Goal: Check status: Check status

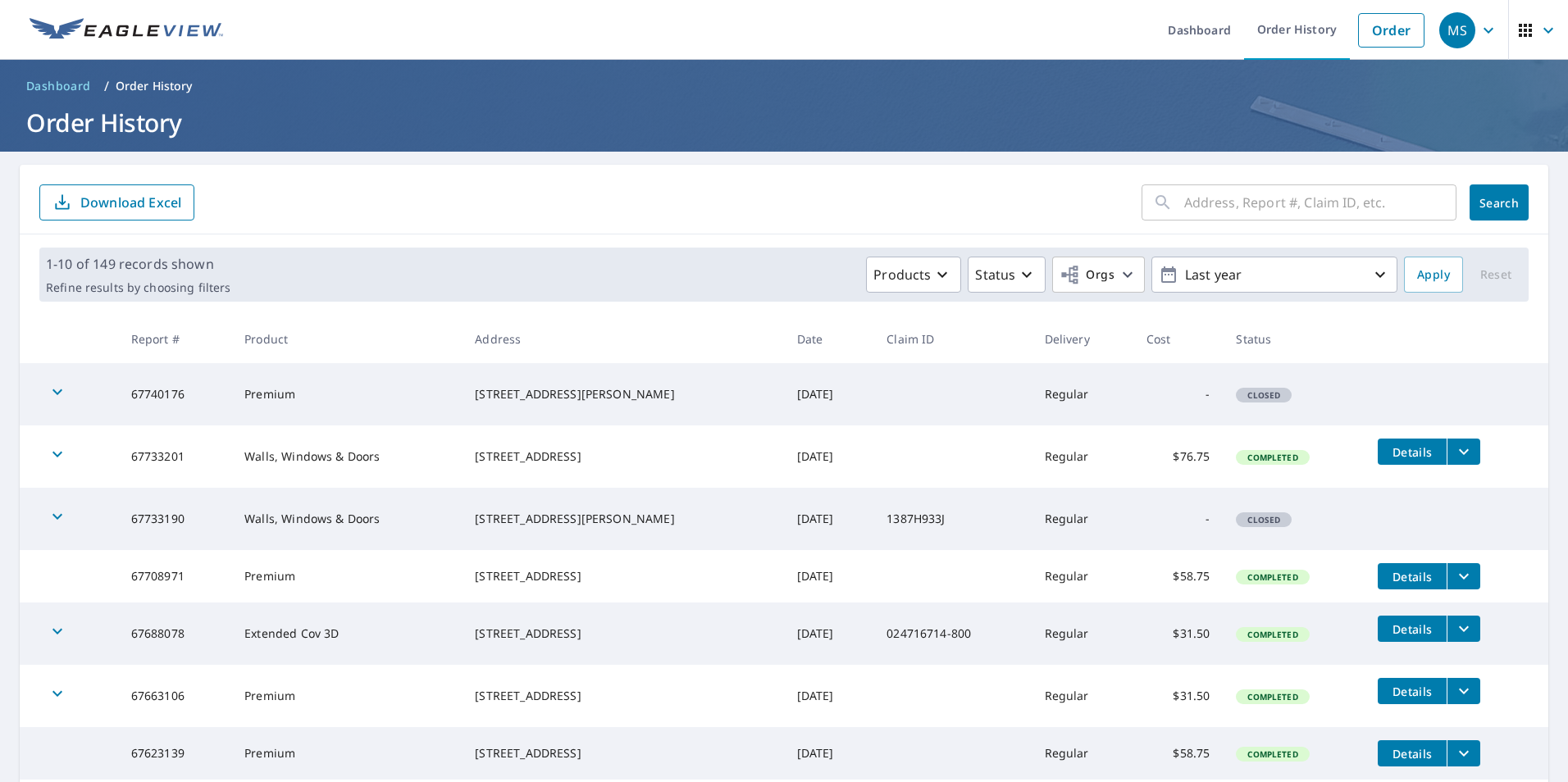
click at [69, 393] on div "button" at bounding box center [57, 394] width 36 height 36
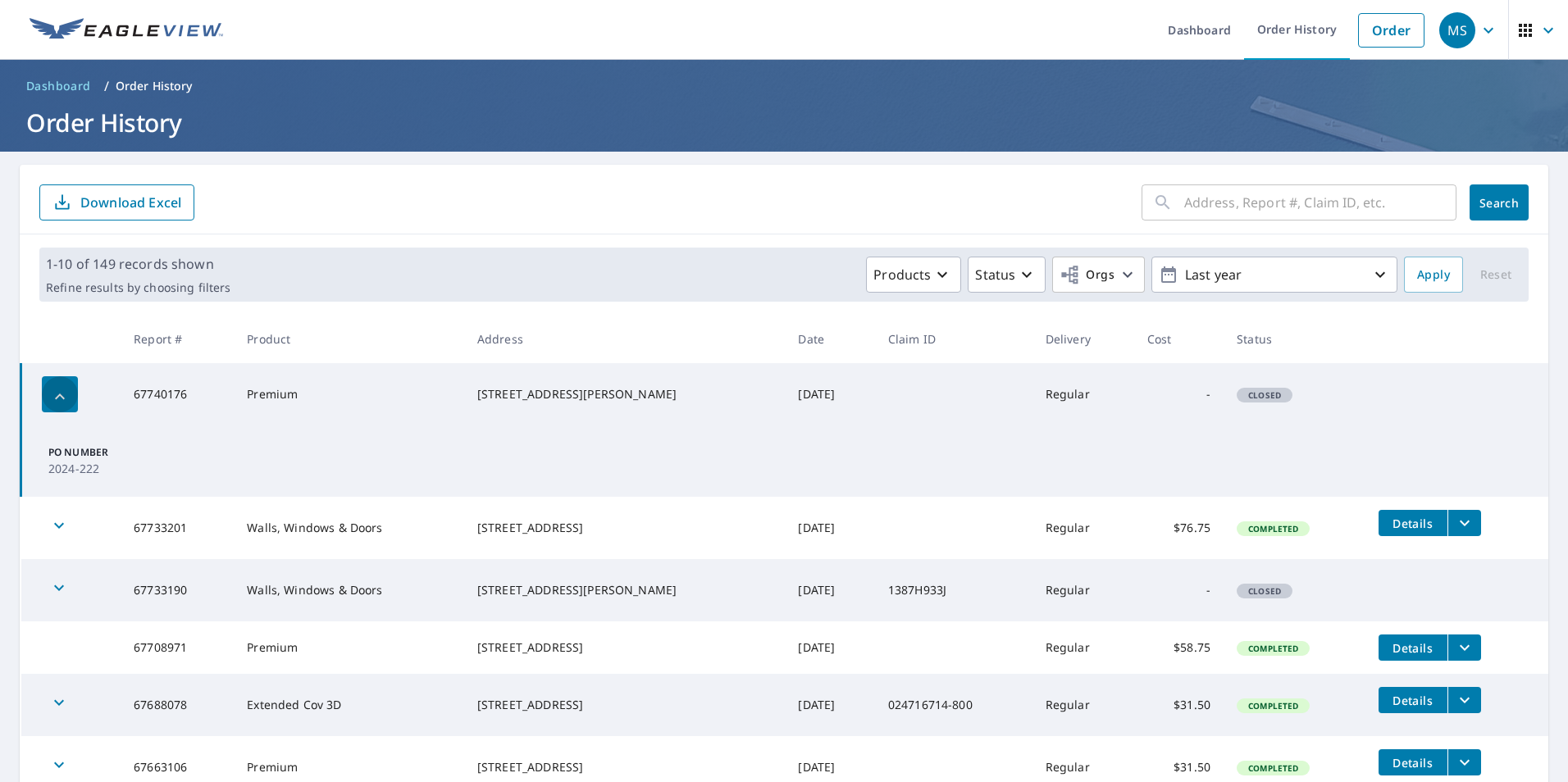
click at [70, 393] on div "button" at bounding box center [60, 394] width 36 height 36
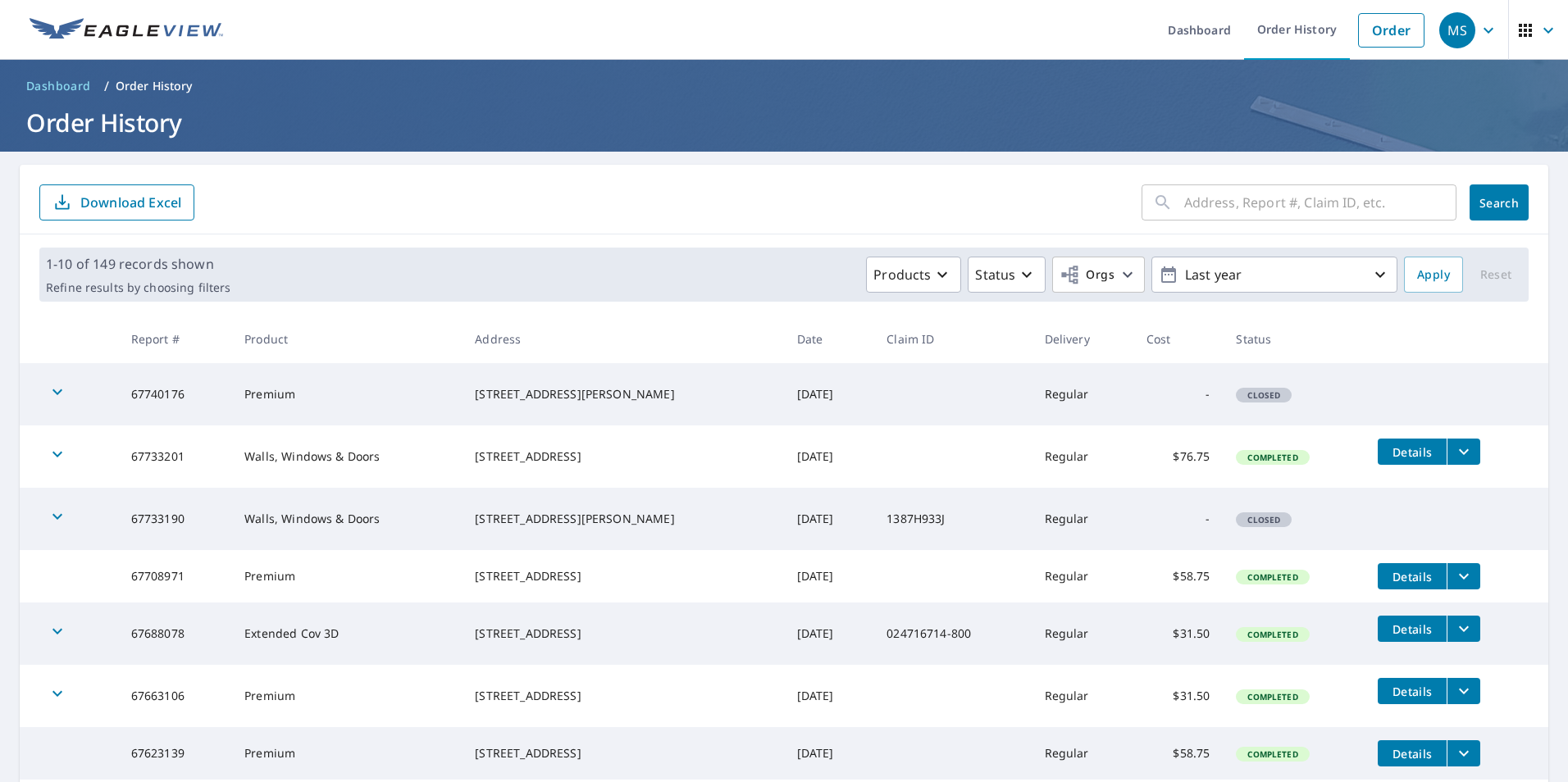
click at [39, 376] on button "button" at bounding box center [57, 394] width 36 height 36
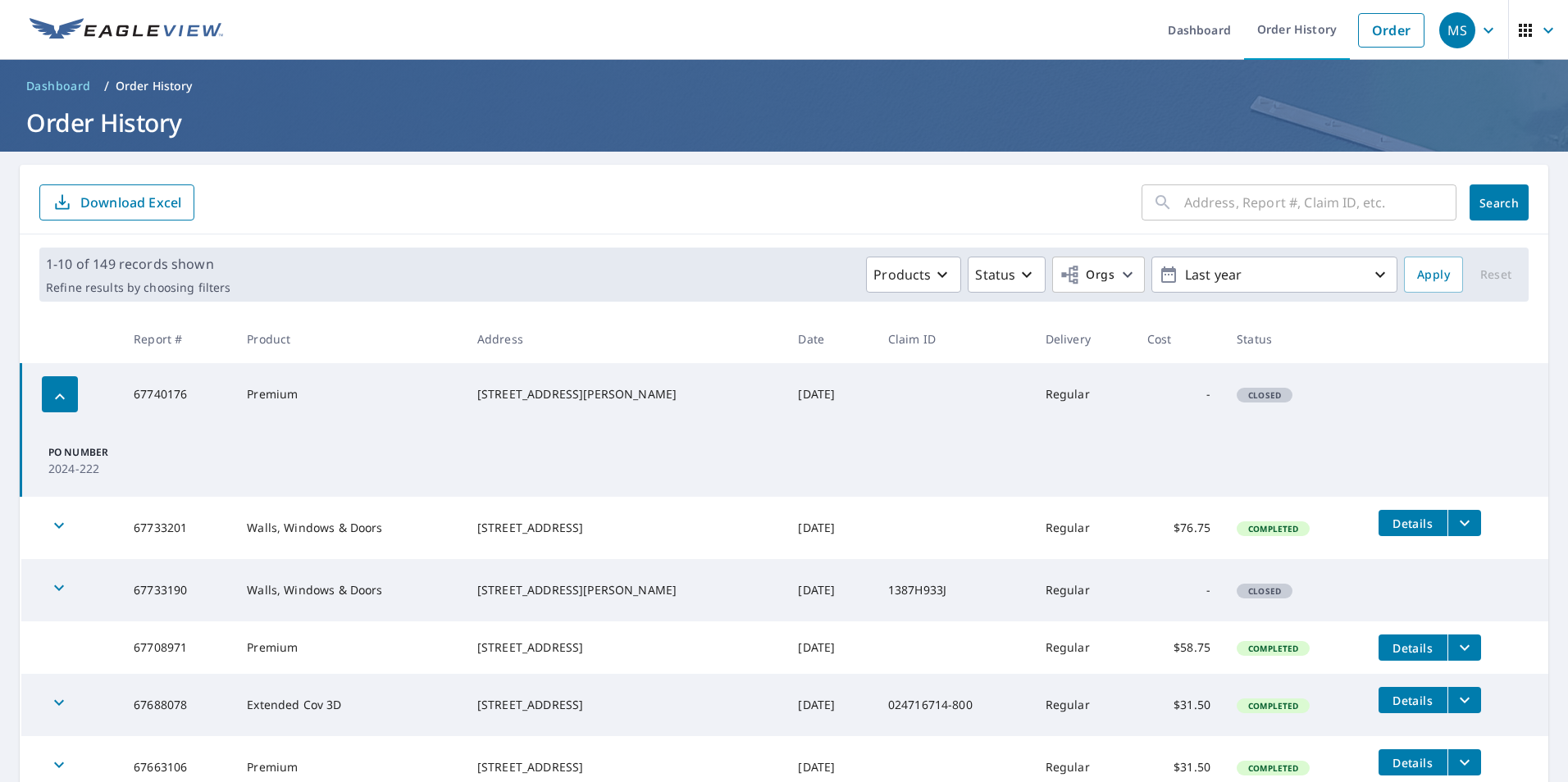
click at [42, 376] on button "button" at bounding box center [60, 394] width 36 height 36
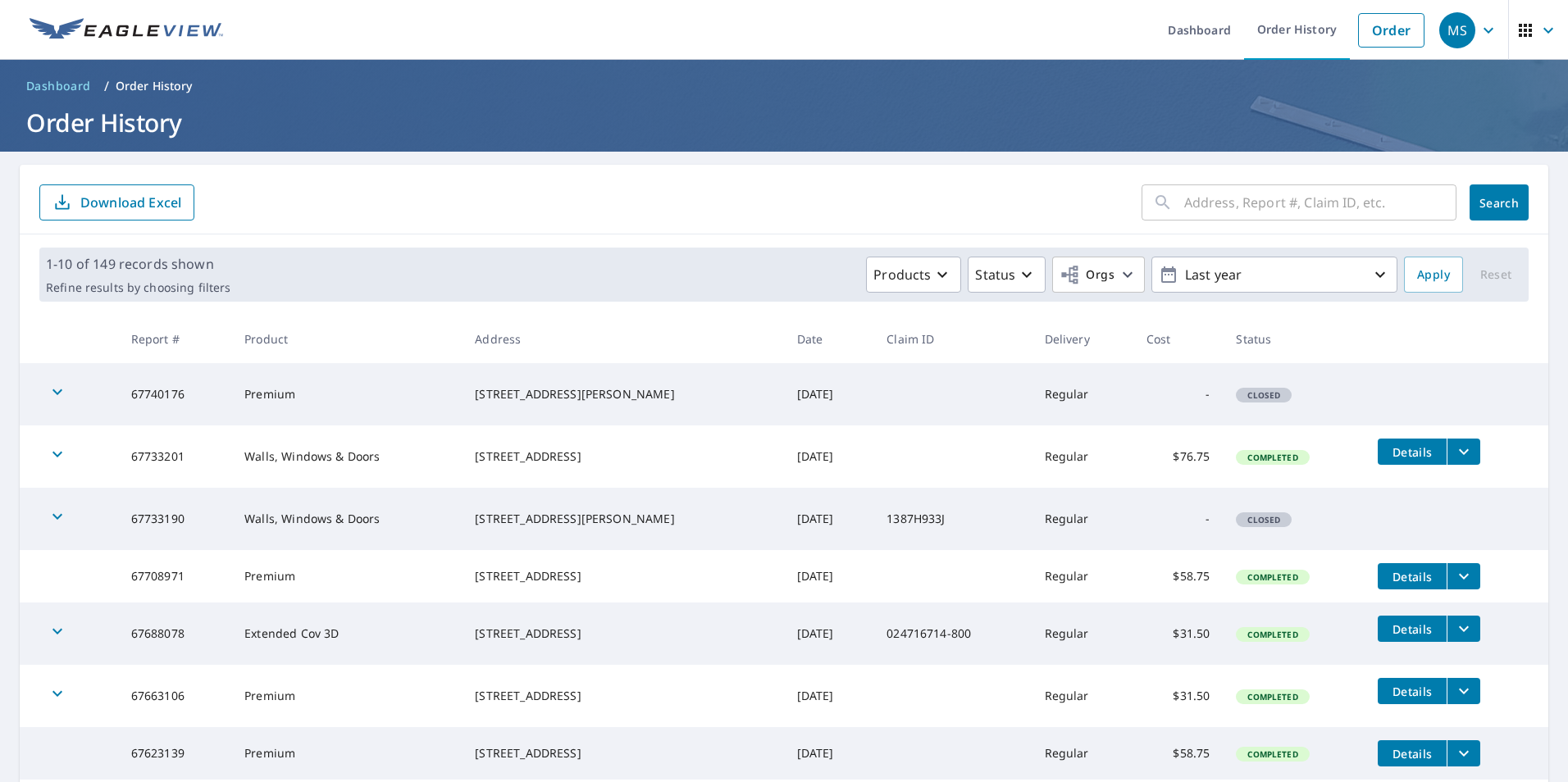
click at [39, 376] on button "button" at bounding box center [57, 394] width 36 height 36
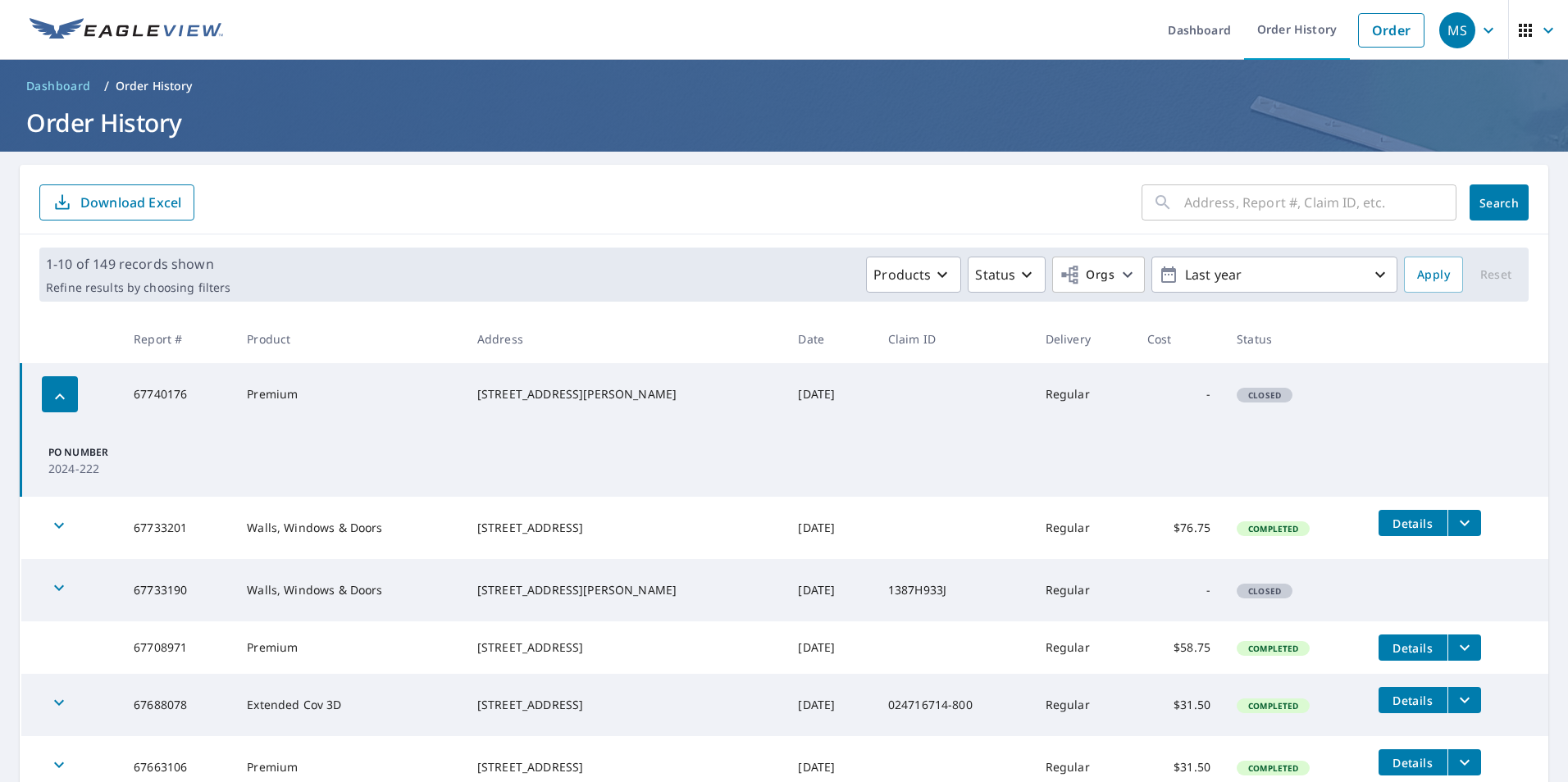
click at [42, 376] on button "button" at bounding box center [60, 394] width 36 height 36
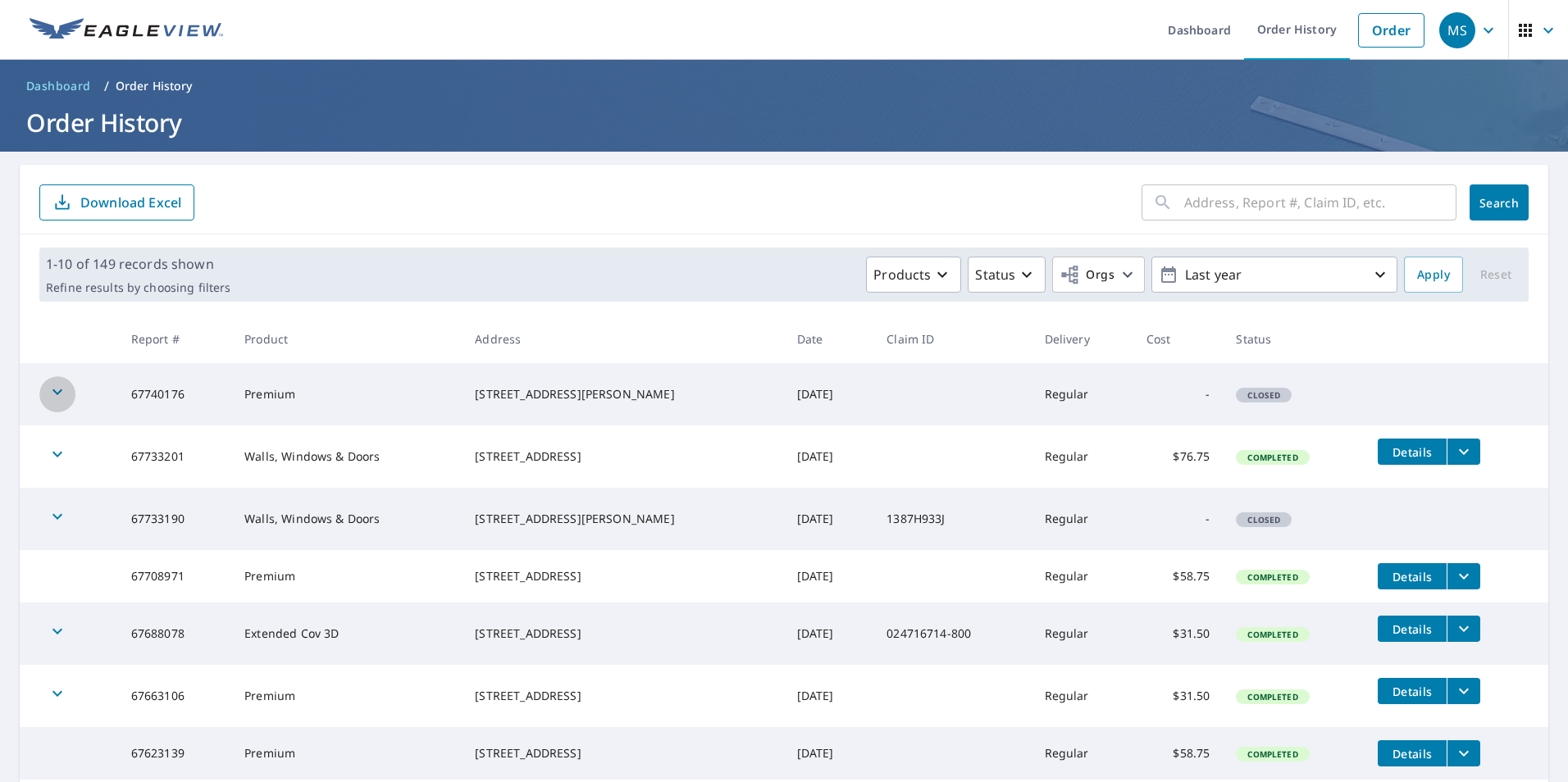
click at [39, 376] on button "button" at bounding box center [57, 394] width 36 height 36
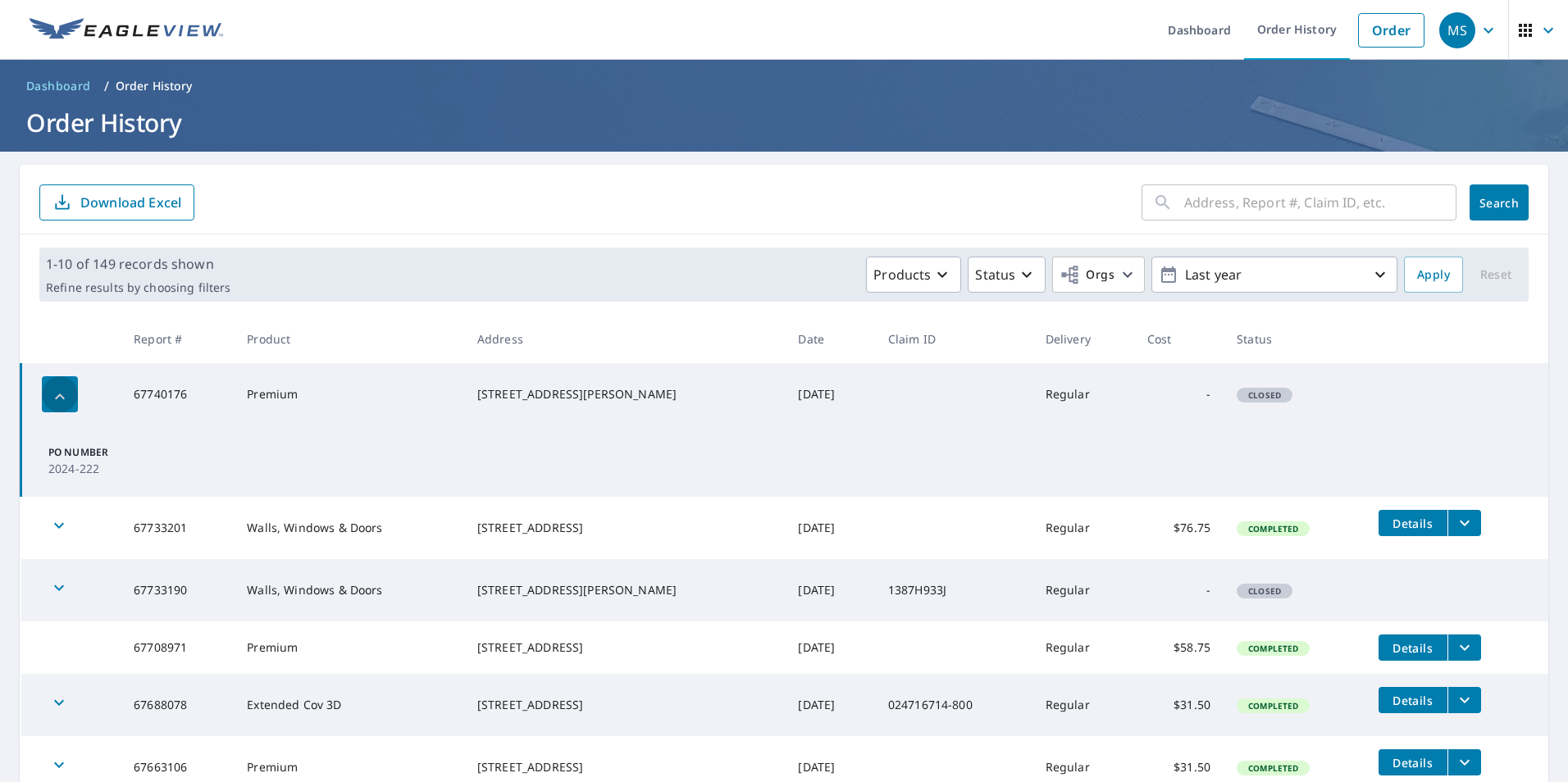
click at [42, 376] on button "button" at bounding box center [60, 394] width 36 height 36
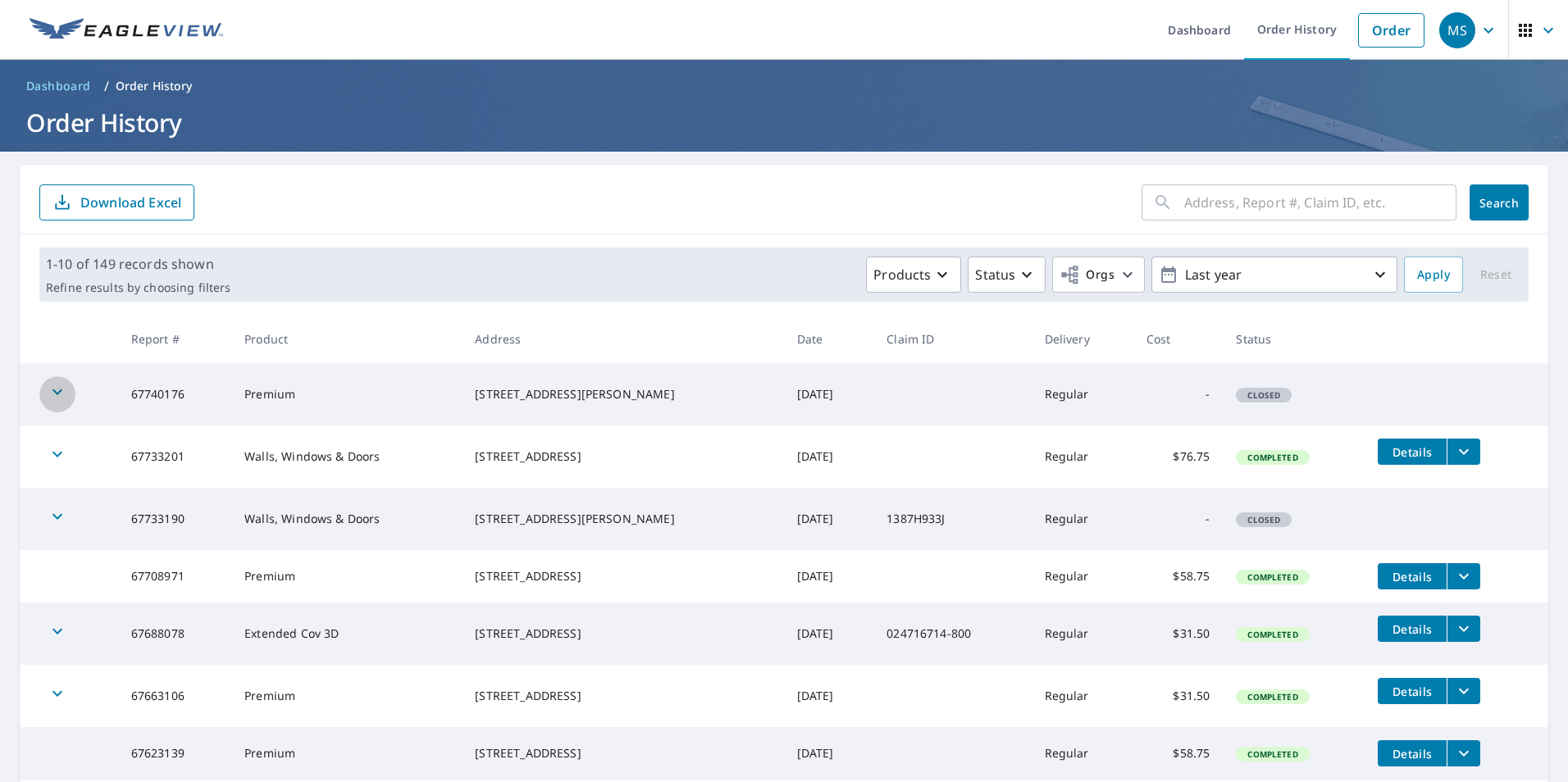
click at [39, 376] on button "button" at bounding box center [57, 394] width 36 height 36
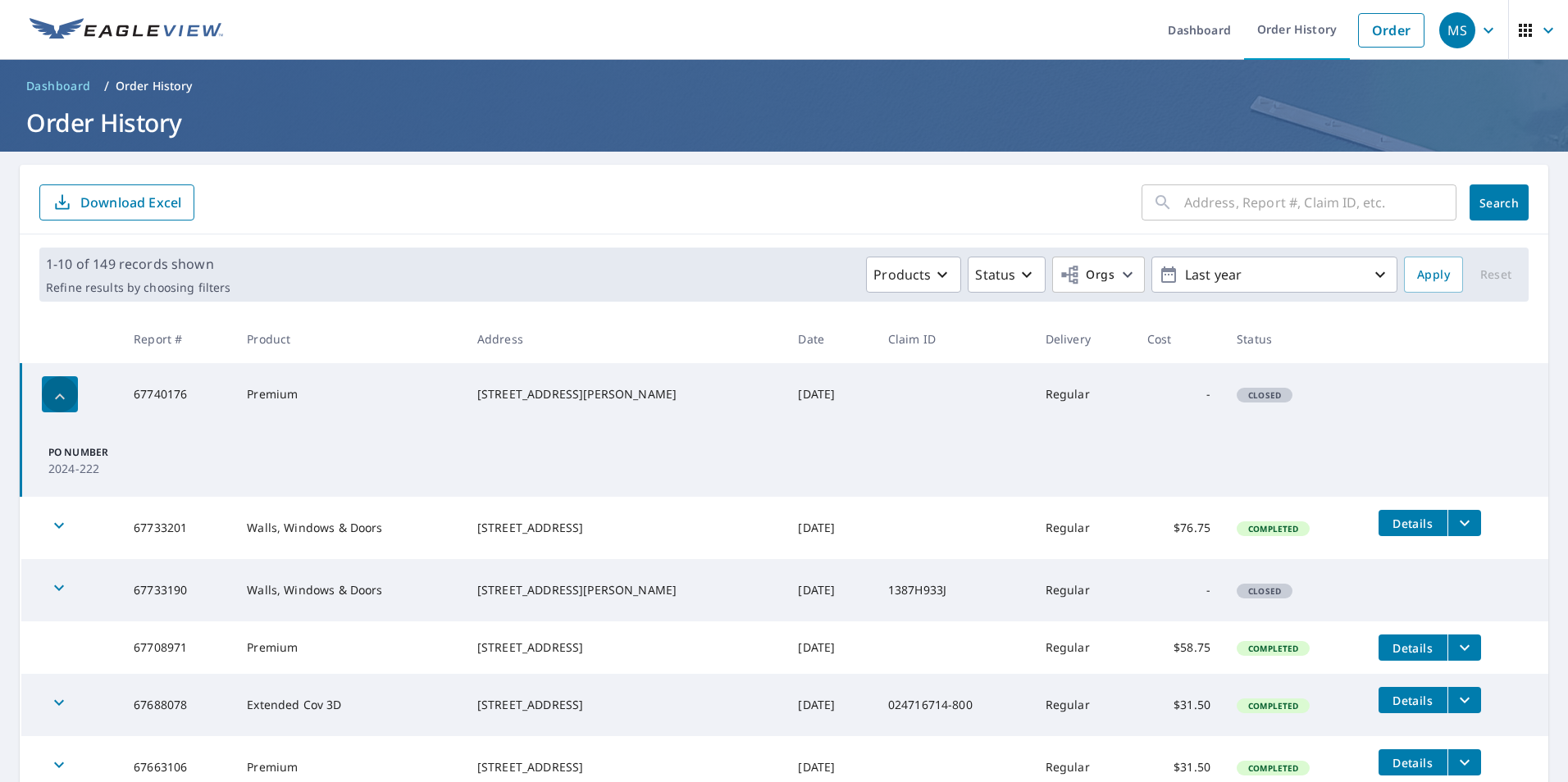
click at [42, 376] on button "button" at bounding box center [60, 394] width 36 height 36
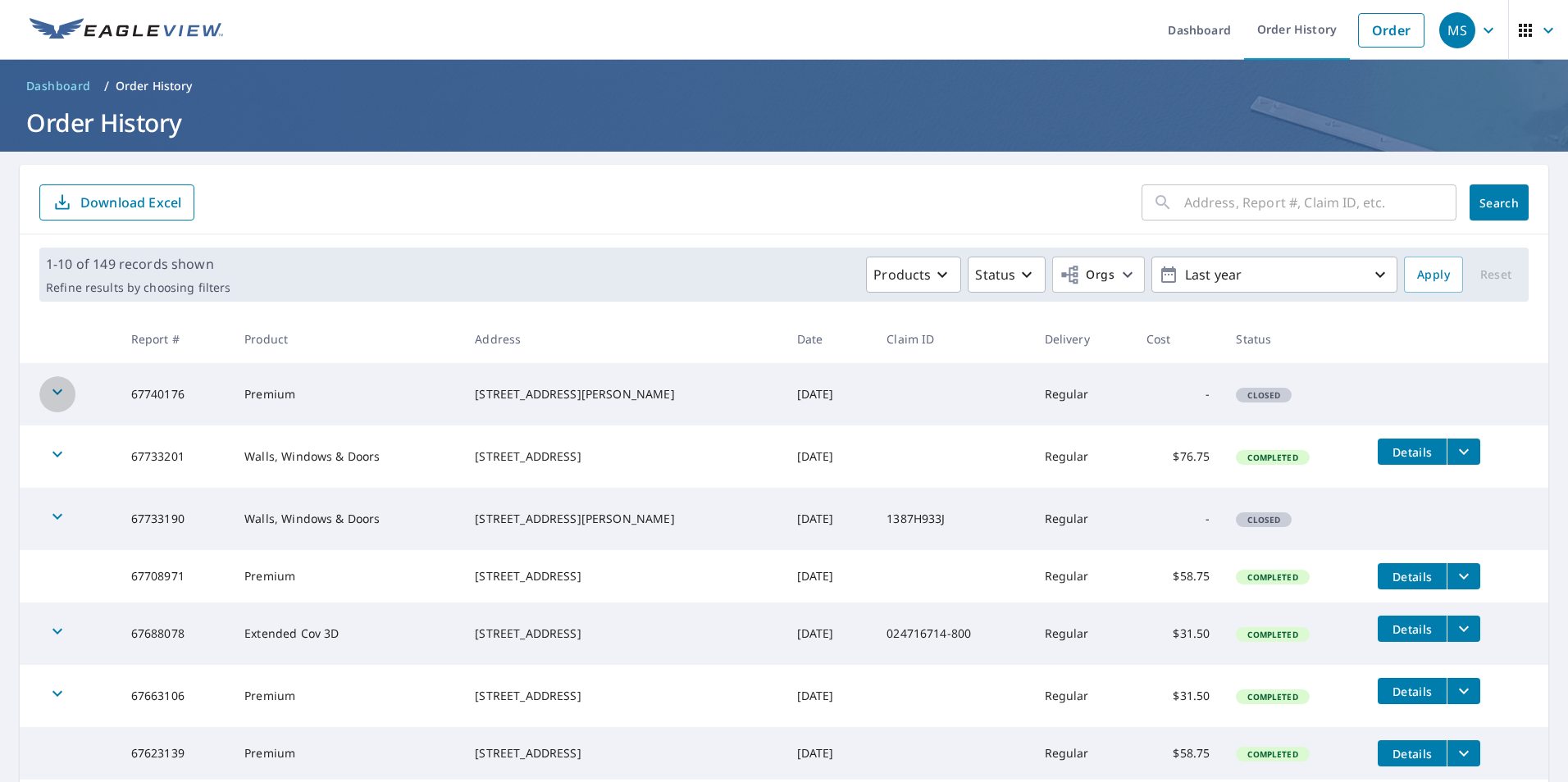
click at [39, 376] on button "button" at bounding box center [57, 394] width 36 height 36
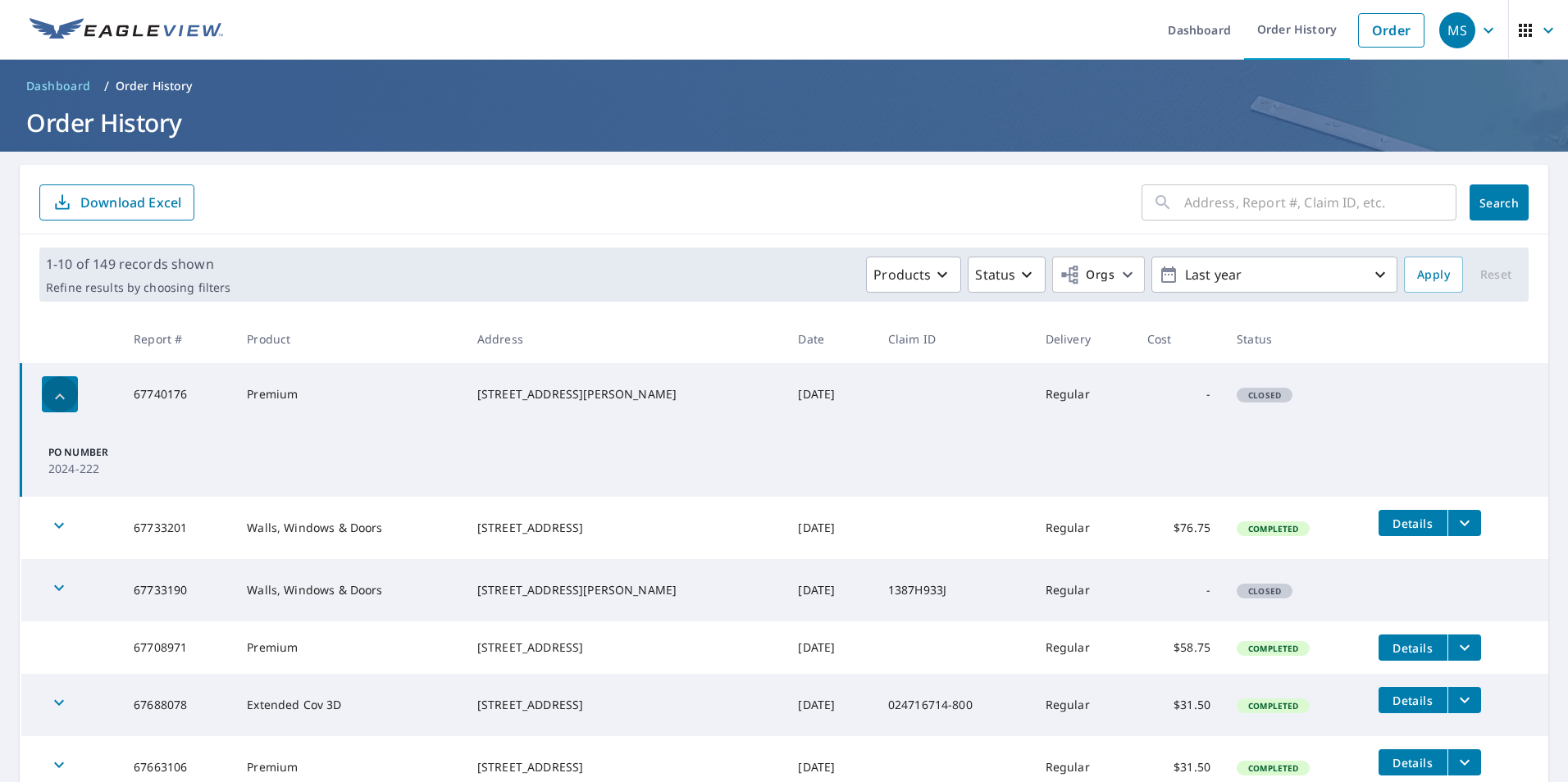
click at [42, 376] on button "button" at bounding box center [60, 394] width 36 height 36
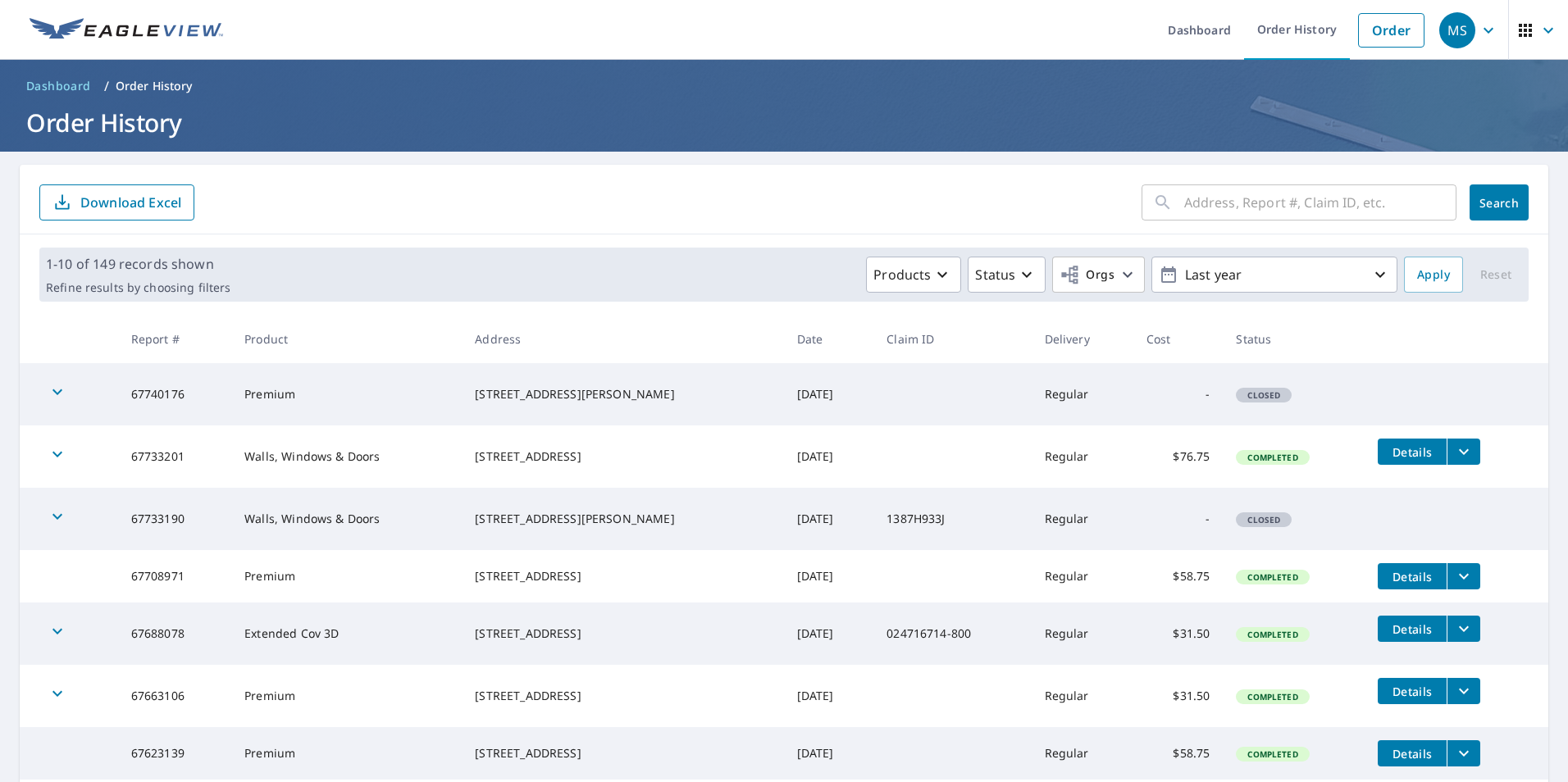
drag, startPoint x: 1544, startPoint y: 0, endPoint x: 815, endPoint y: 17, distance: 729.2
click at [815, 17] on ul "Dashboard Order History Order" at bounding box center [832, 30] width 1199 height 60
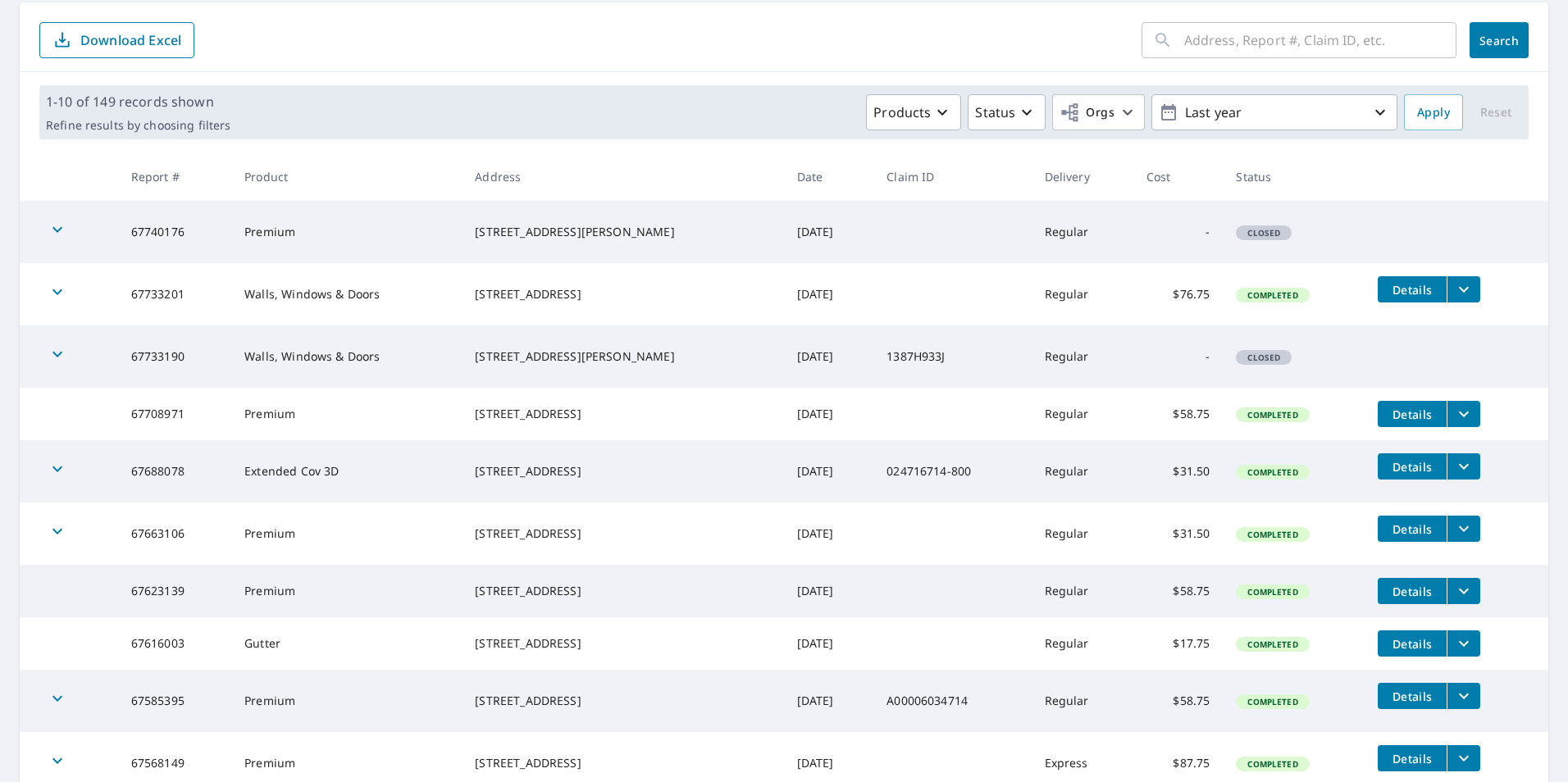
scroll to position [164, 0]
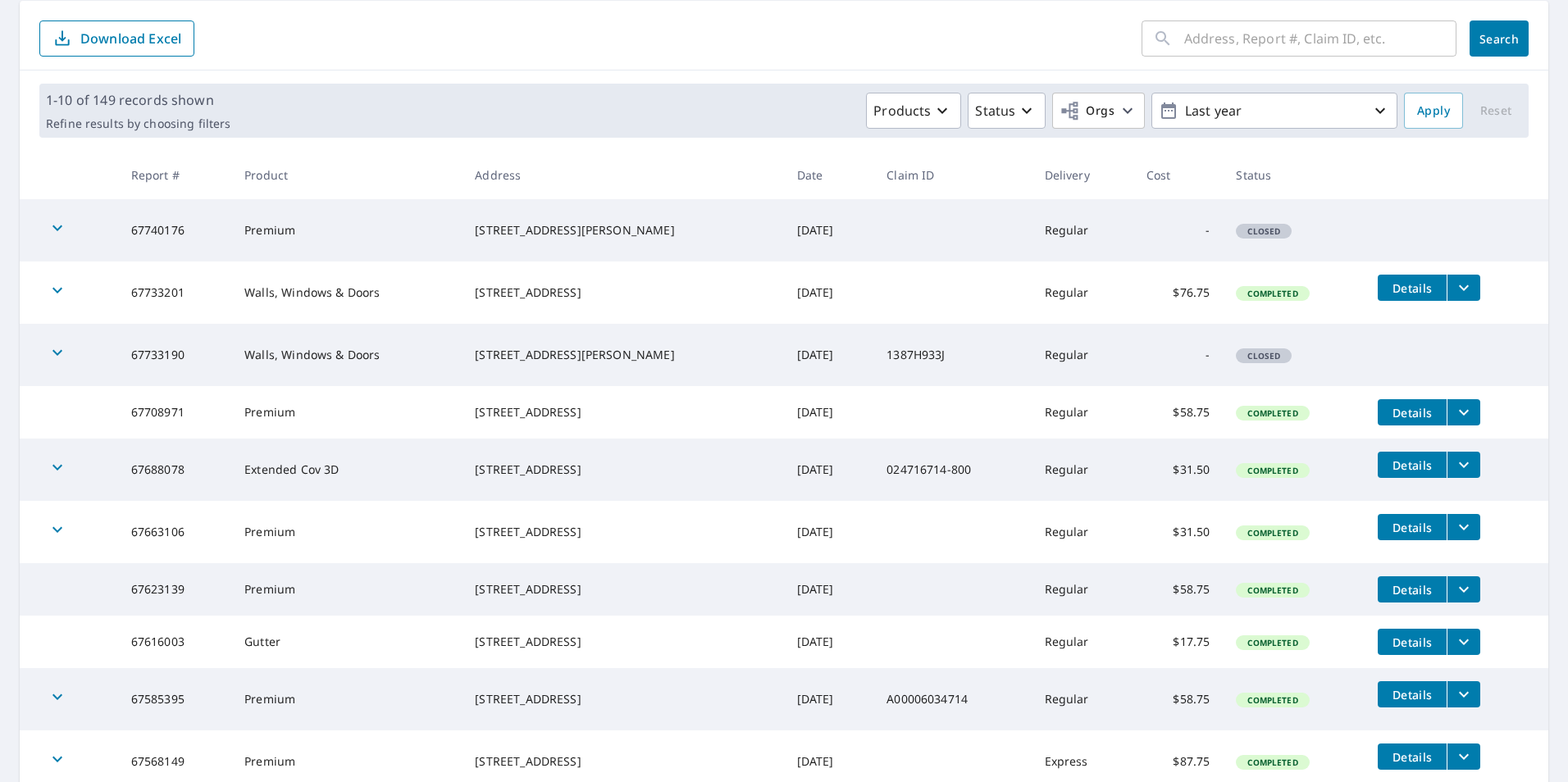
drag, startPoint x: 1544, startPoint y: 250, endPoint x: 1156, endPoint y: 264, distance: 388.3
click at [1156, 264] on td "$76.75" at bounding box center [1177, 292] width 90 height 62
drag, startPoint x: 1189, startPoint y: 292, endPoint x: 1168, endPoint y: 302, distance: 23.3
click at [1168, 302] on td "$76.75" at bounding box center [1177, 292] width 90 height 62
copy td "76.75"
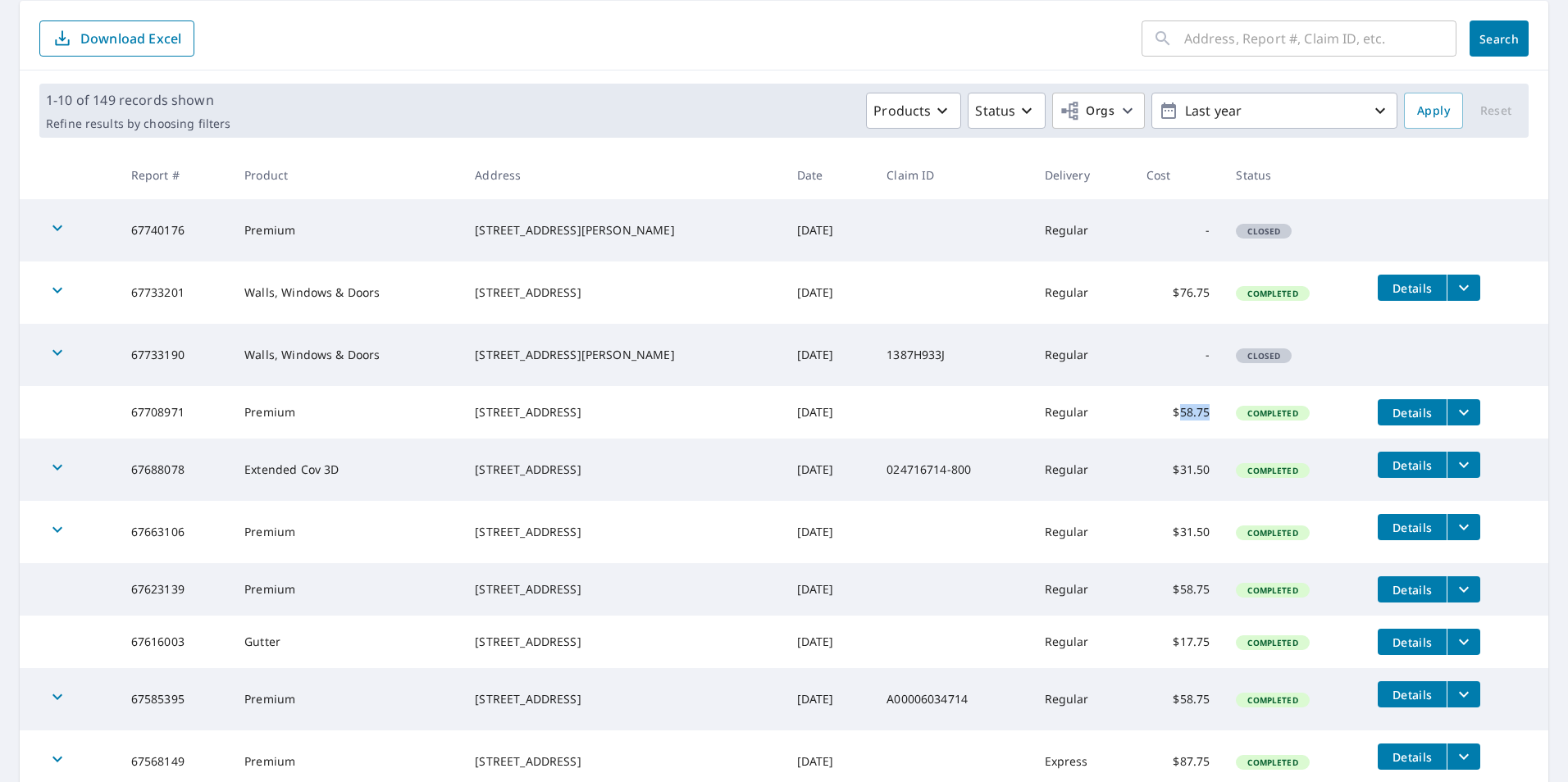
drag, startPoint x: 1205, startPoint y: 406, endPoint x: 1170, endPoint y: 417, distance: 36.7
click at [1170, 417] on td "$58.75" at bounding box center [1177, 411] width 90 height 52
copy td "58.75"
drag, startPoint x: 1199, startPoint y: 474, endPoint x: 1171, endPoint y: 492, distance: 33.3
click at [1171, 492] on td "$31.50" at bounding box center [1177, 469] width 90 height 62
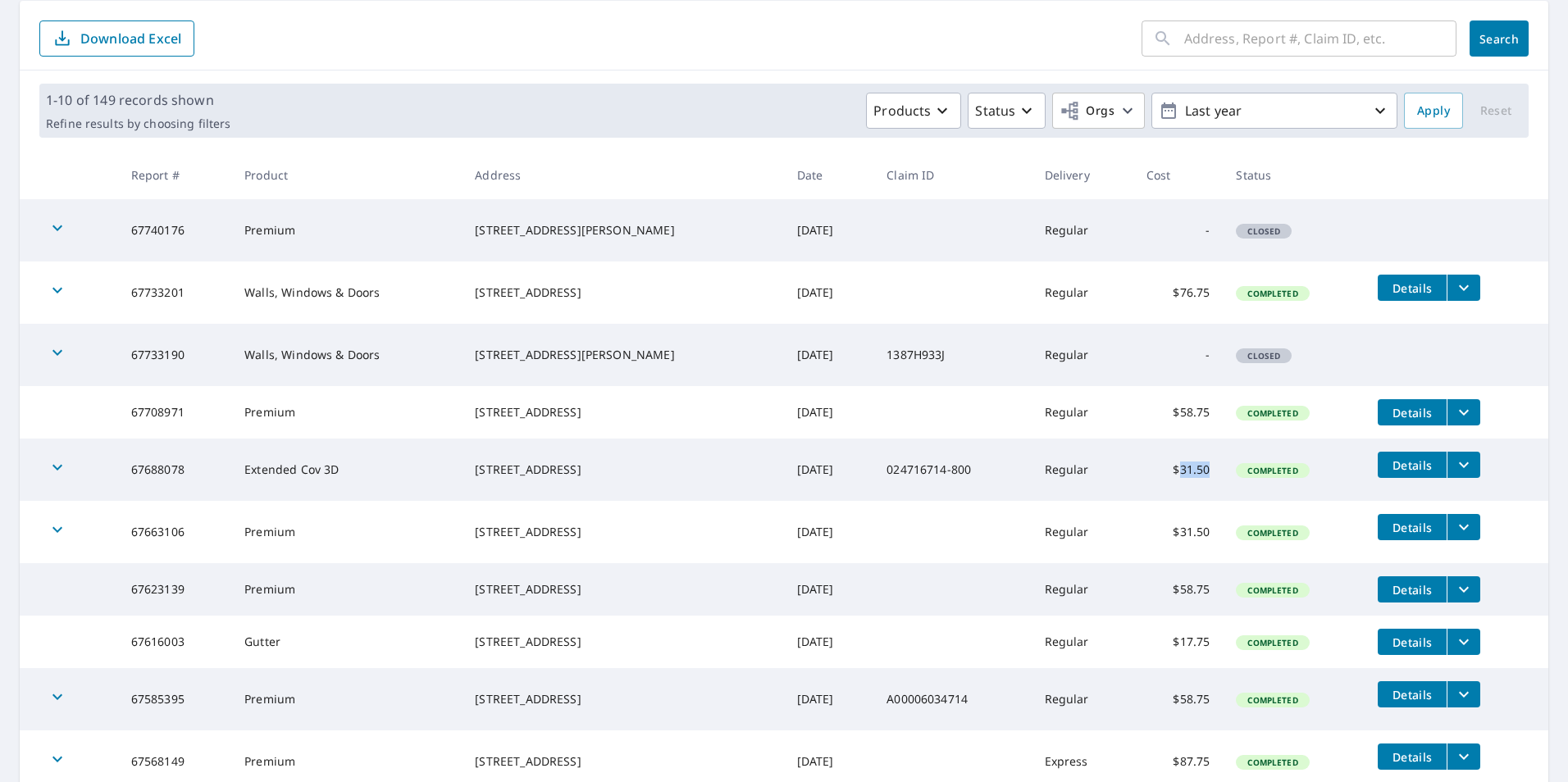
copy td "31.50"
drag, startPoint x: 1211, startPoint y: 544, endPoint x: 1169, endPoint y: 551, distance: 42.6
click at [1169, 551] on td "$31.50" at bounding box center [1177, 531] width 90 height 62
copy td "31.50"
drag, startPoint x: 1202, startPoint y: 600, endPoint x: 1167, endPoint y: 600, distance: 35.0
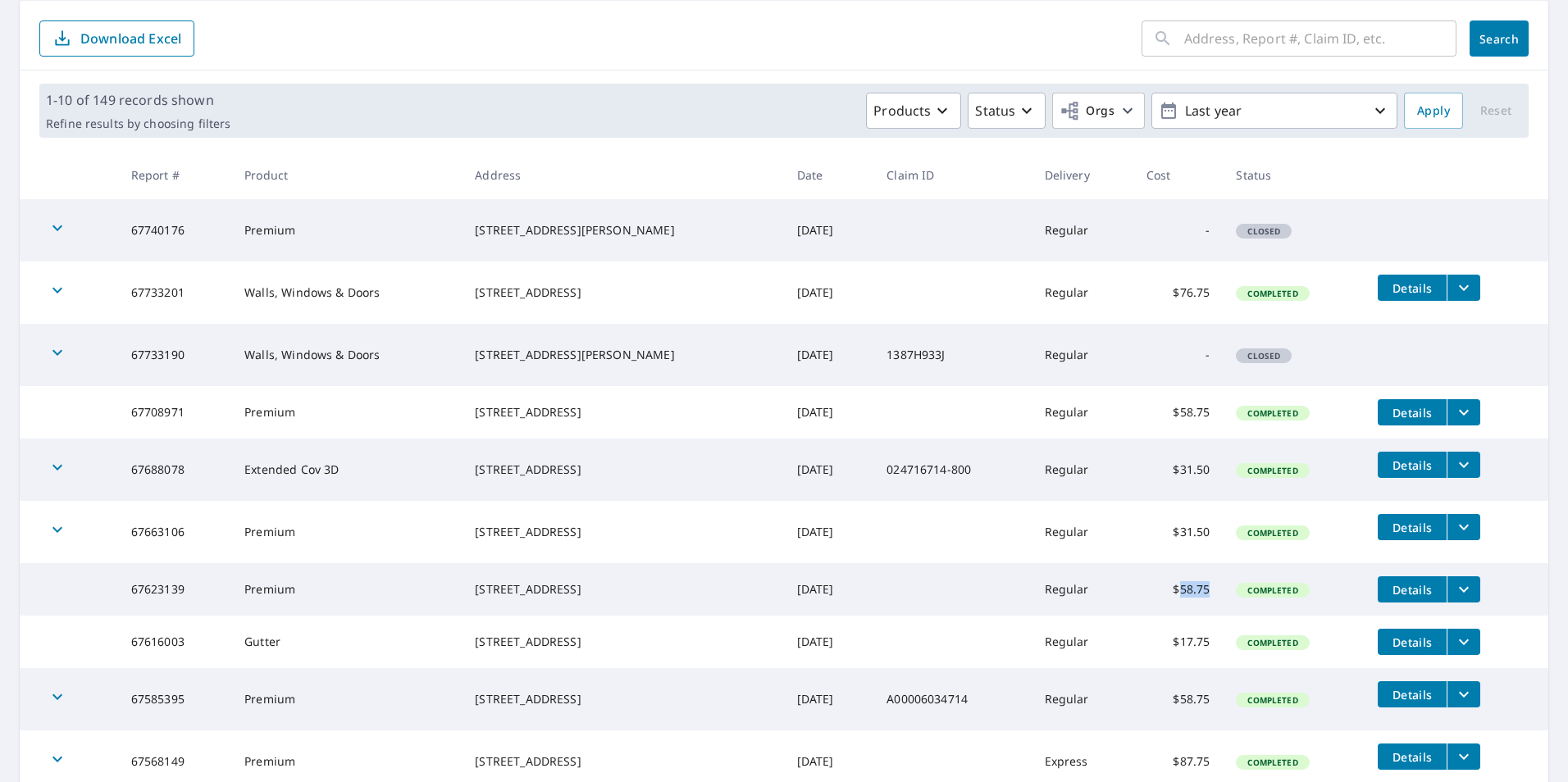
click at [1167, 600] on td "$58.75" at bounding box center [1177, 589] width 90 height 52
copy td "58.75"
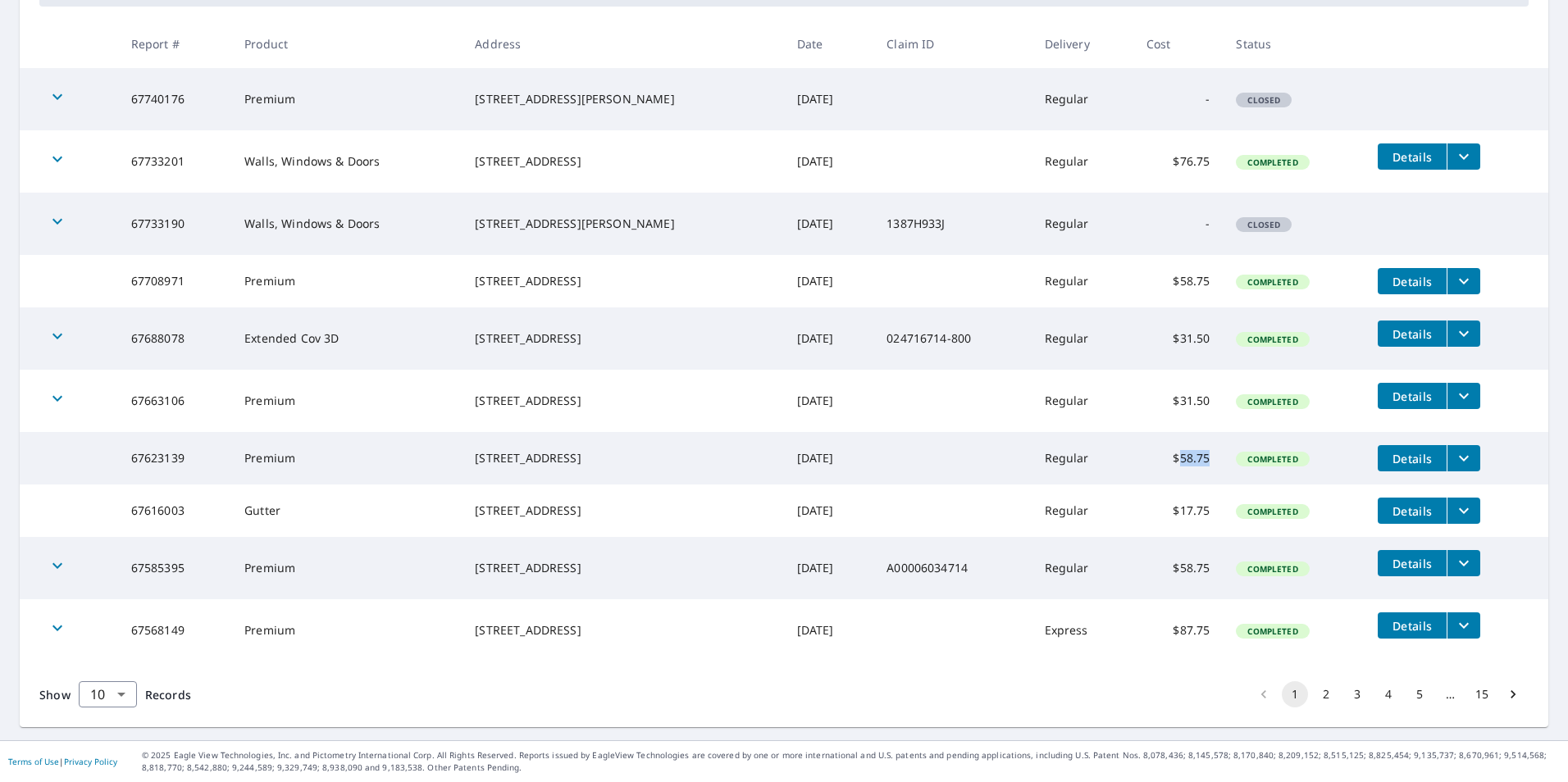
scroll to position [314, 0]
drag, startPoint x: 1205, startPoint y: 506, endPoint x: 1171, endPoint y: 520, distance: 36.8
click at [1171, 520] on td "$17.75" at bounding box center [1177, 511] width 90 height 52
copy td "17.75"
drag, startPoint x: 1214, startPoint y: 564, endPoint x: 1171, endPoint y: 577, distance: 44.9
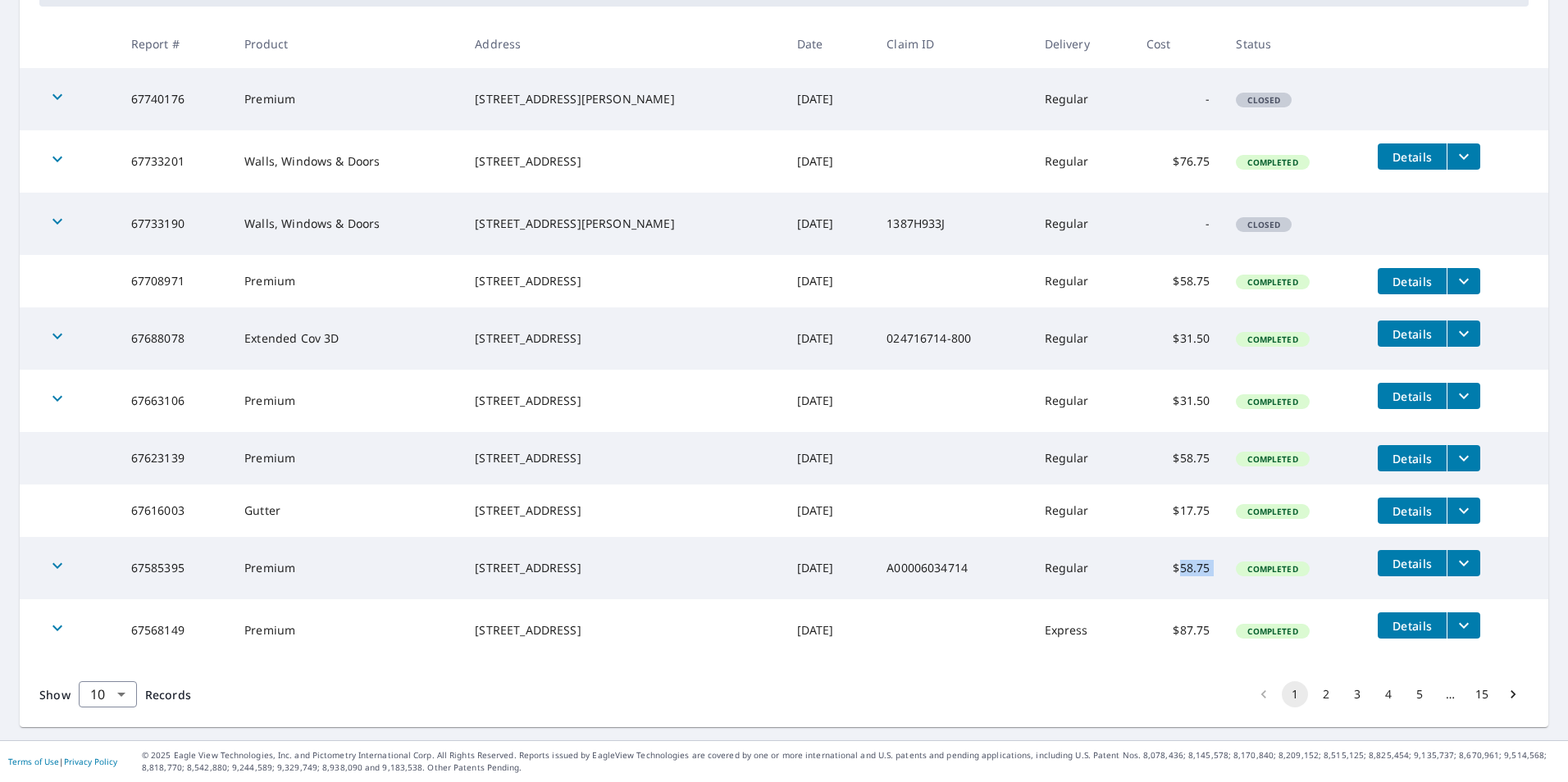
click at [1171, 577] on tr "67585395 Premium [STREET_ADDRESS] [DATE] A00006034714 Regular $58.75 Completed …" at bounding box center [784, 568] width 1528 height 62
copy td "58.75"
drag, startPoint x: 1202, startPoint y: 630, endPoint x: 1172, endPoint y: 632, distance: 30.1
click at [1172, 632] on td "$87.75" at bounding box center [1177, 630] width 90 height 62
copy td "87.75"
